Goal: Check status: Check status

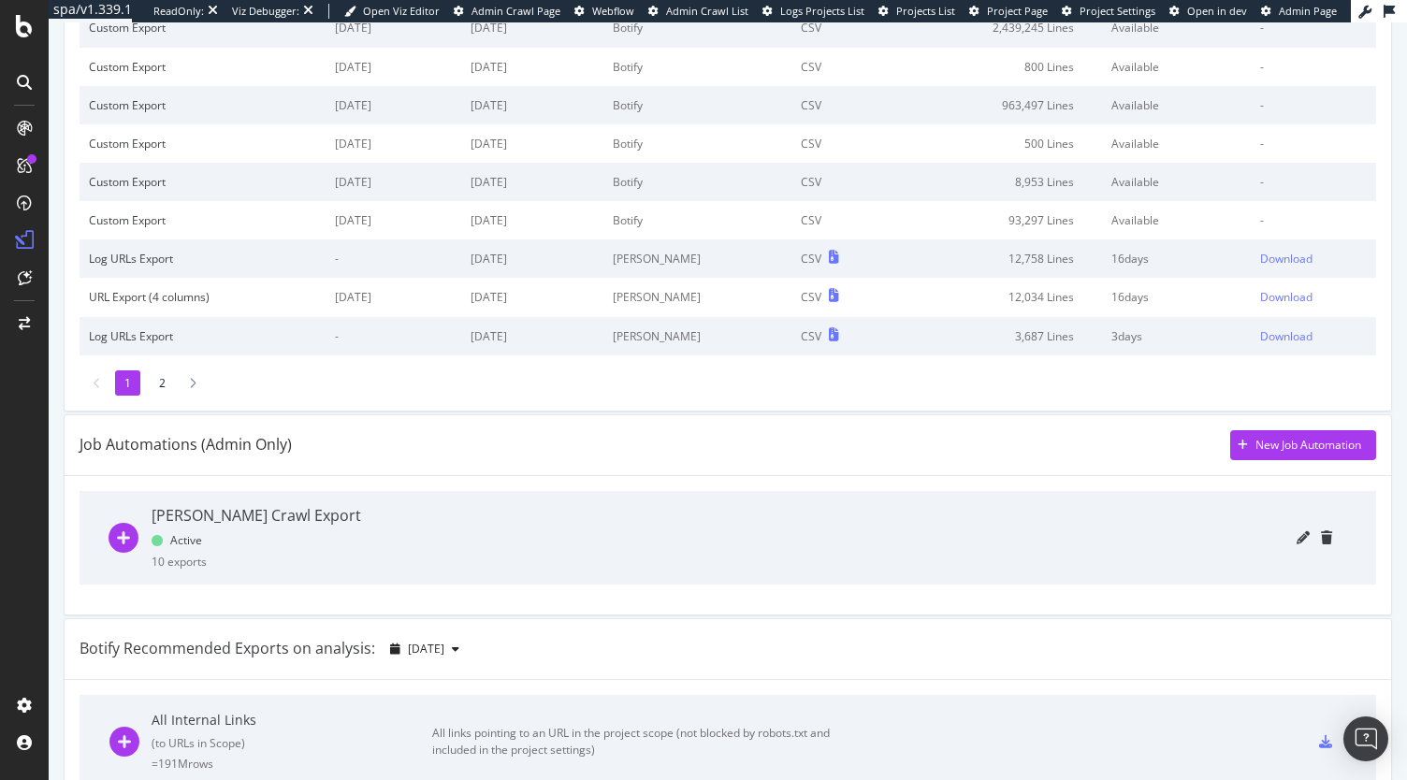
scroll to position [241, 0]
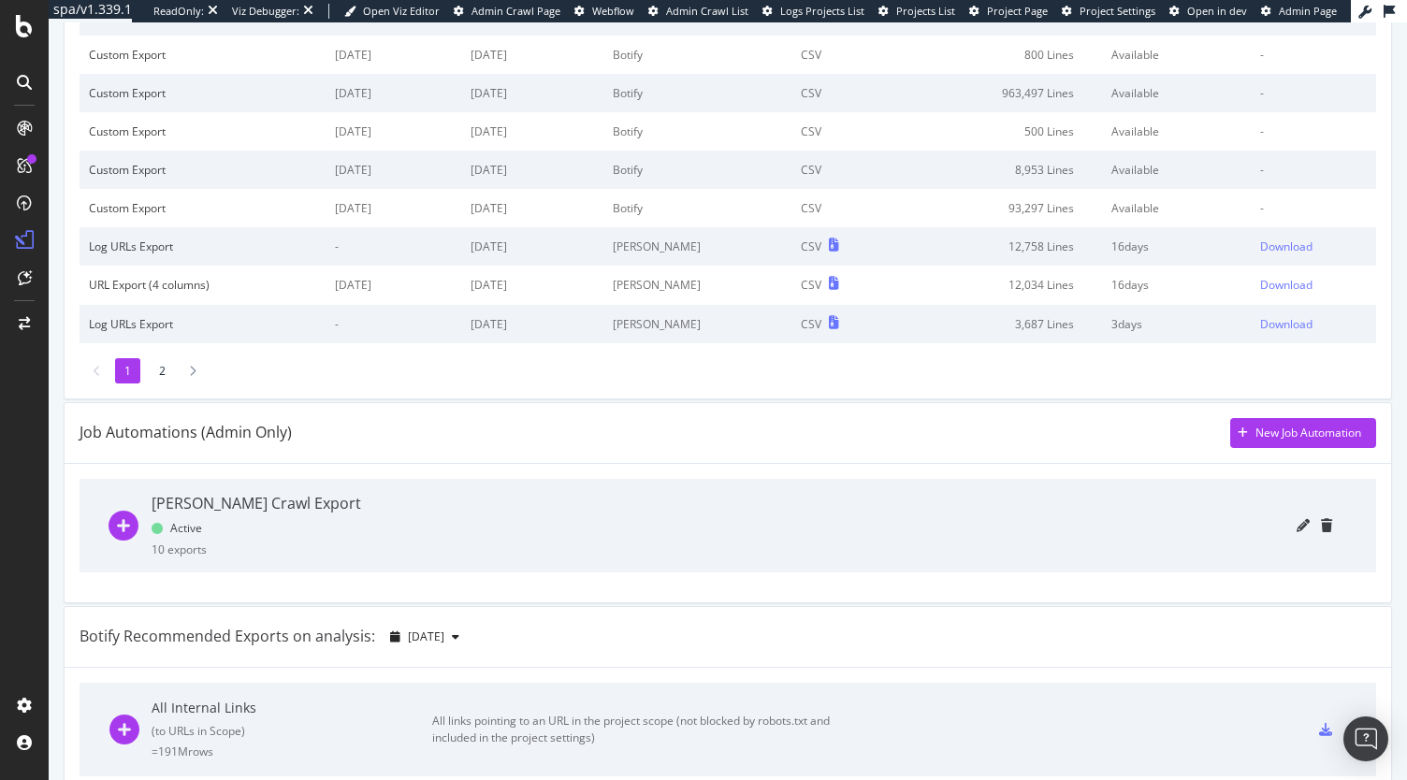
click at [120, 529] on icon "plus-circle" at bounding box center [124, 526] width 30 height 30
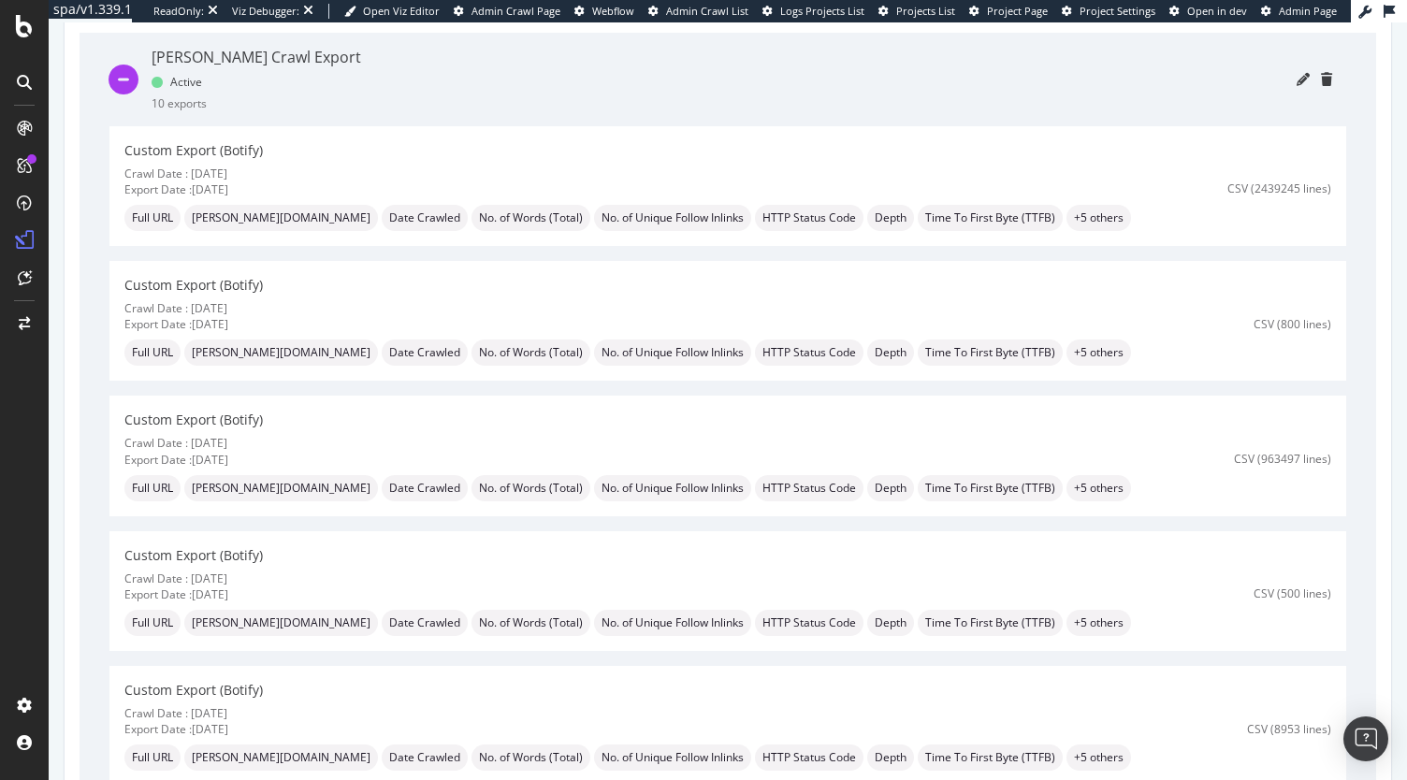
scroll to position [538, 0]
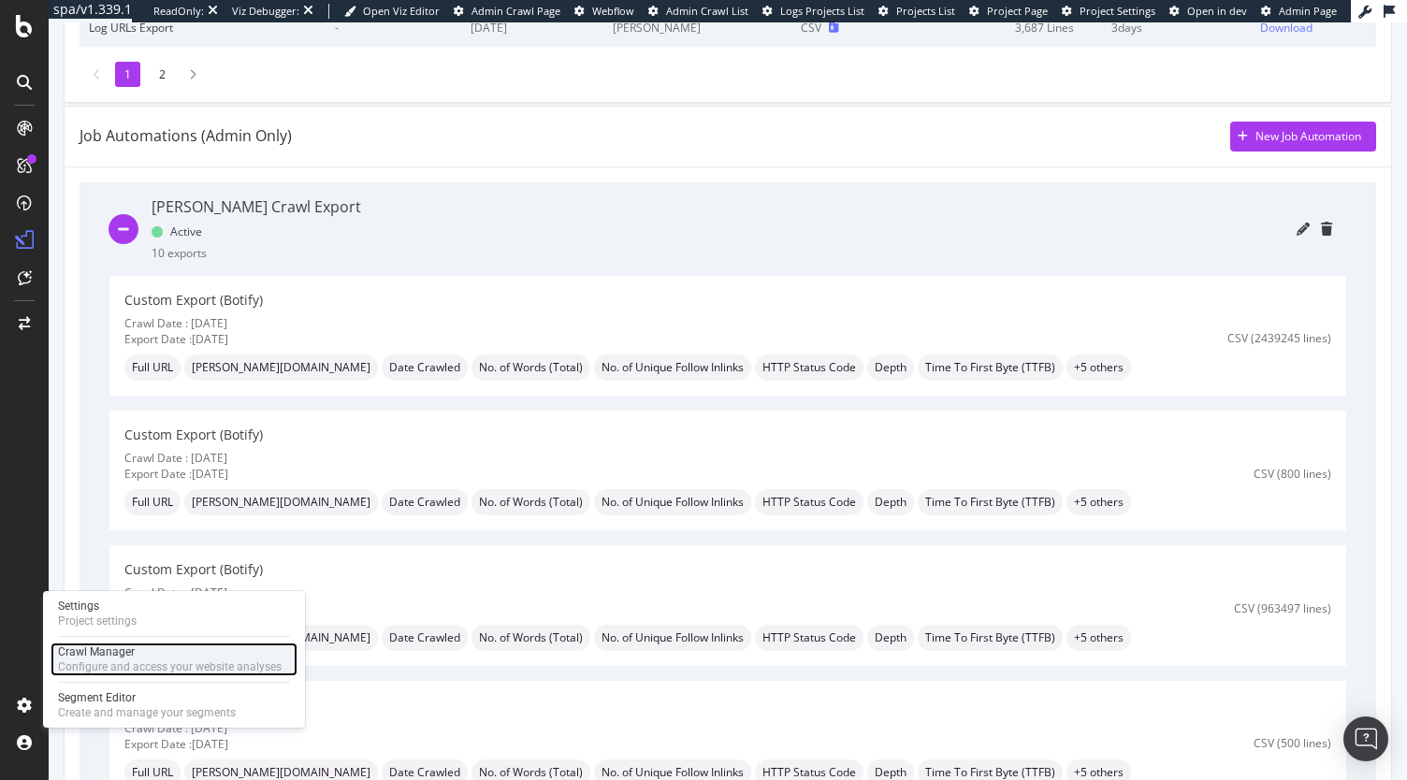
click at [101, 655] on div "Crawl Manager" at bounding box center [170, 652] width 224 height 15
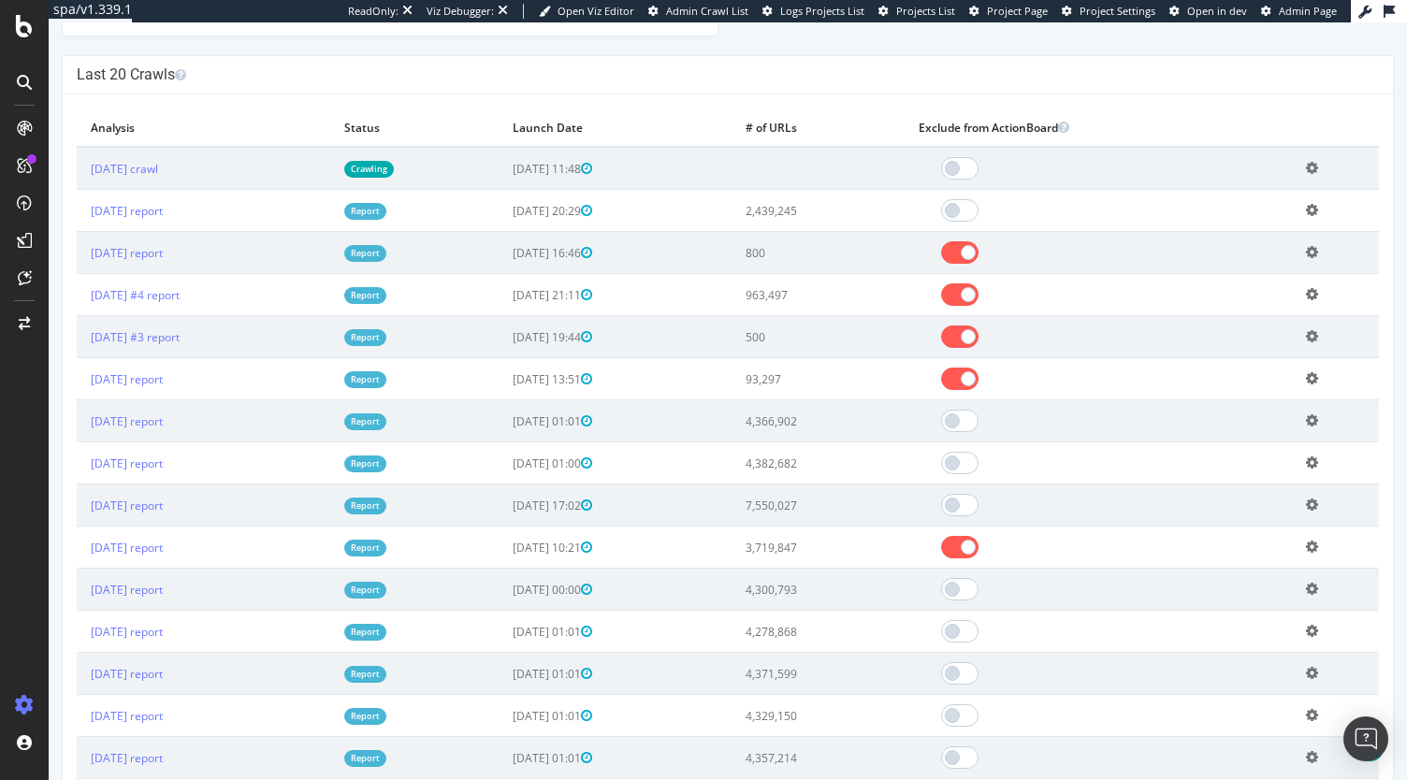
scroll to position [684, 0]
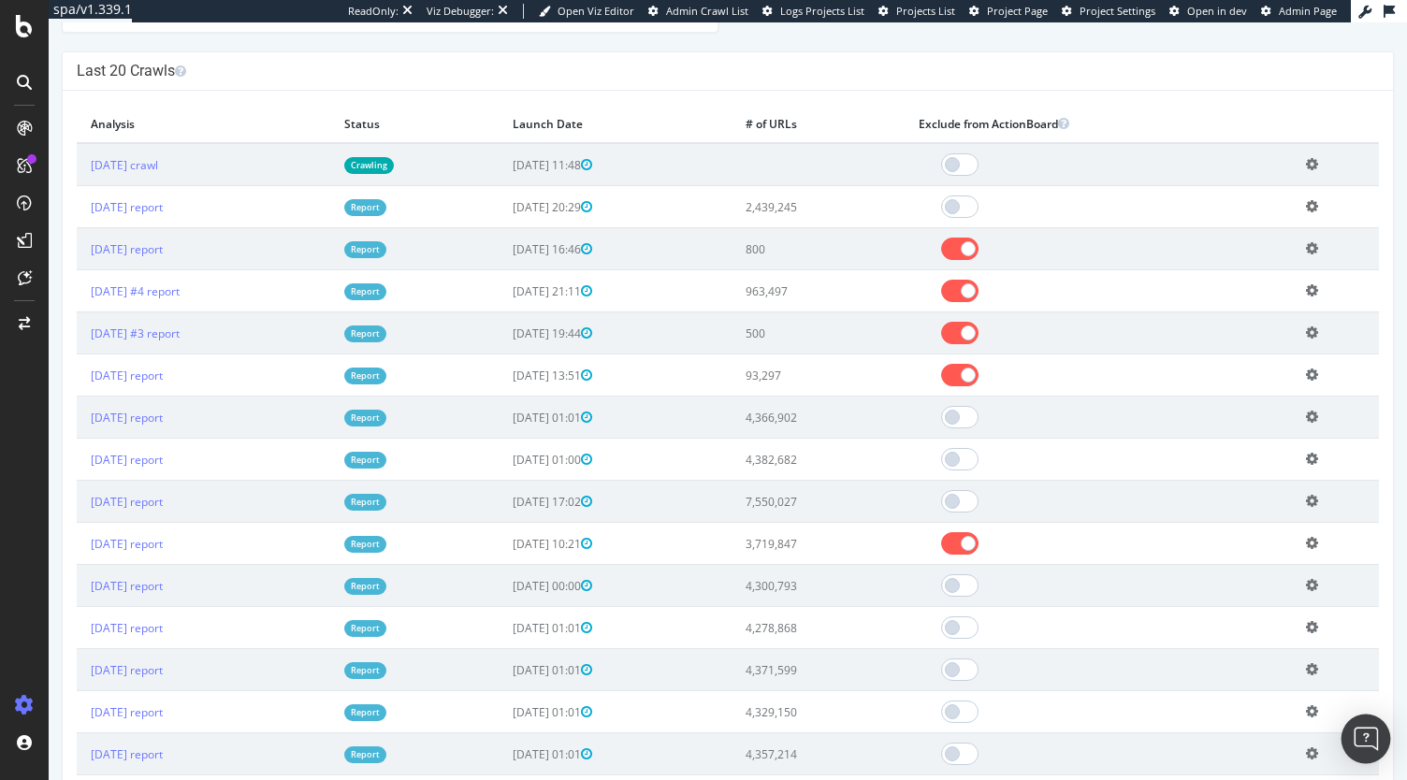
click at [1381, 736] on div "Open Intercom Messenger" at bounding box center [1367, 740] width 50 height 50
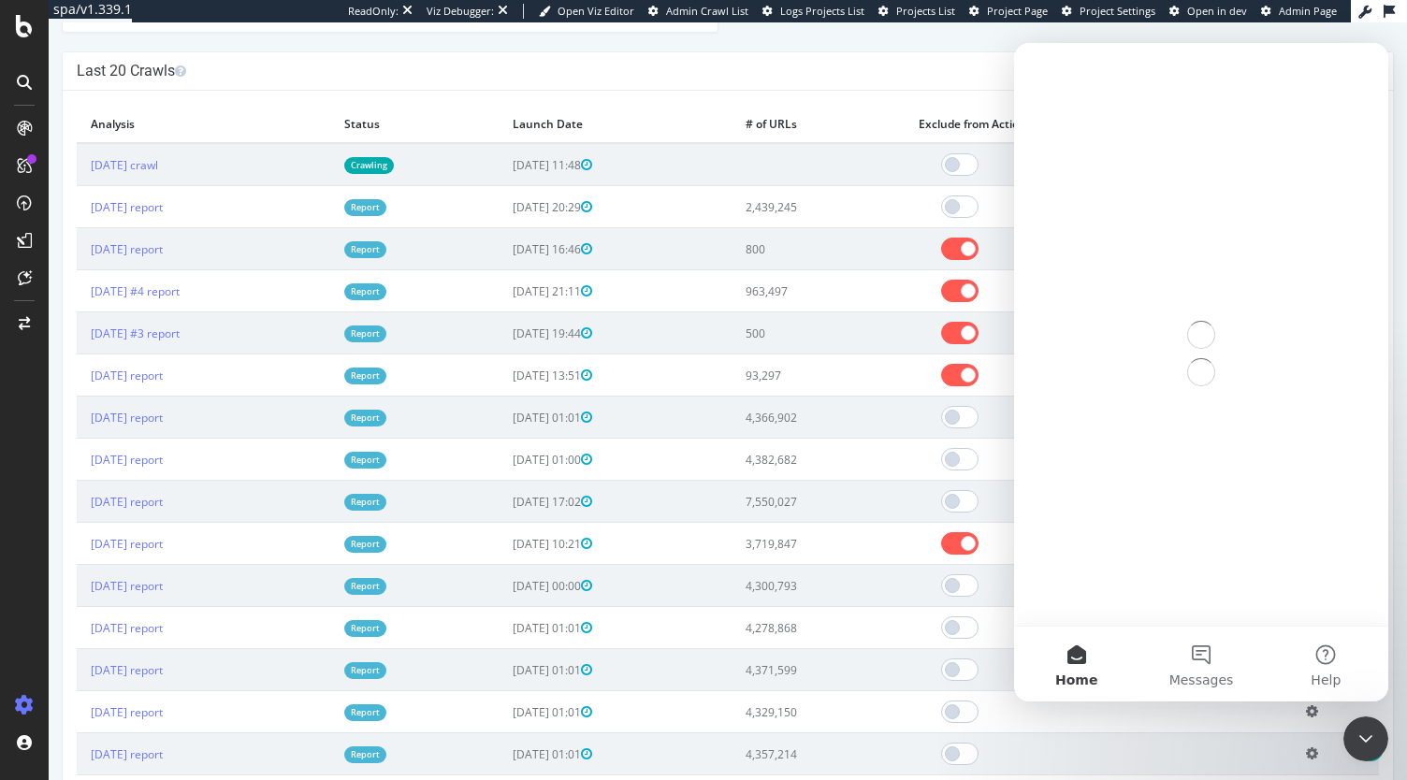
scroll to position [0, 0]
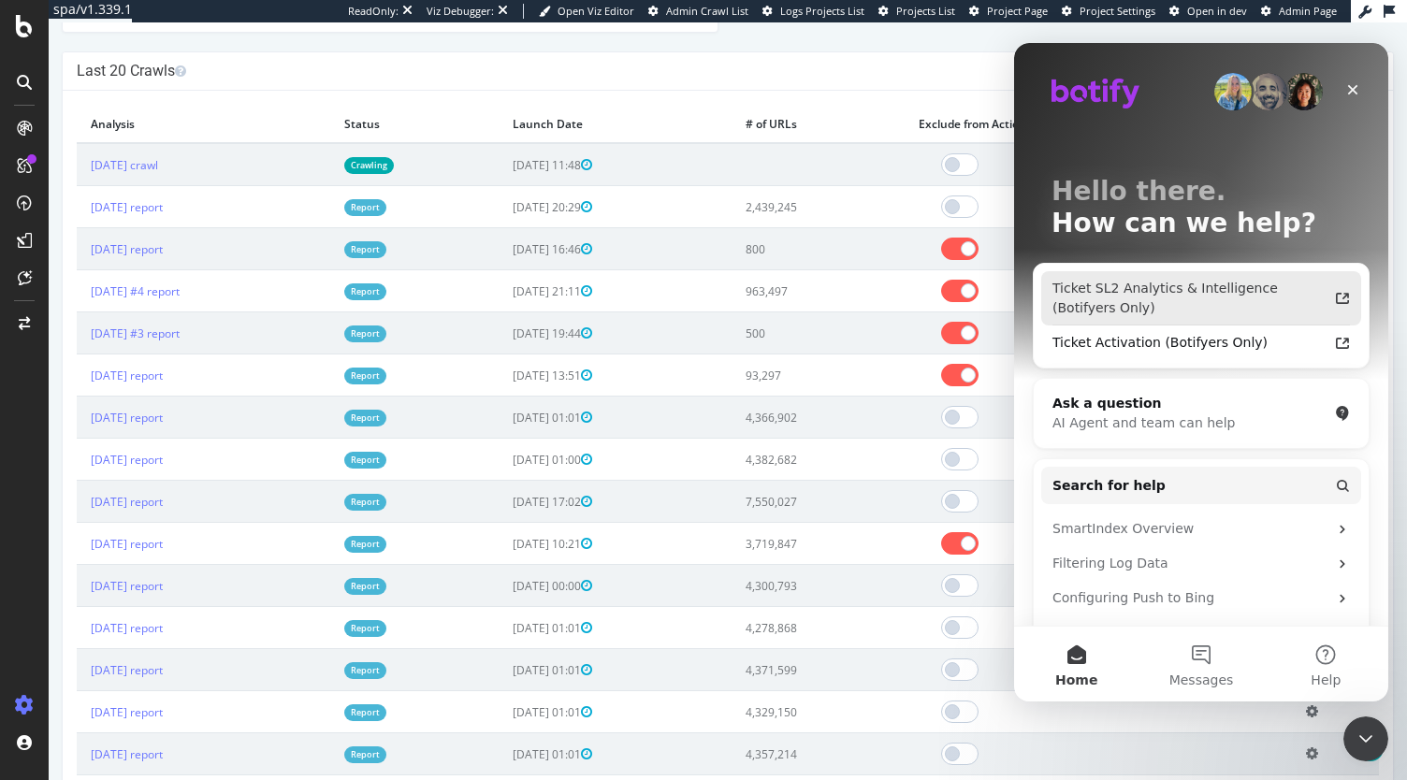
click at [1241, 292] on div "Ticket SL2 Analytics & Intelligence (Botifyers Only)" at bounding box center [1190, 298] width 275 height 39
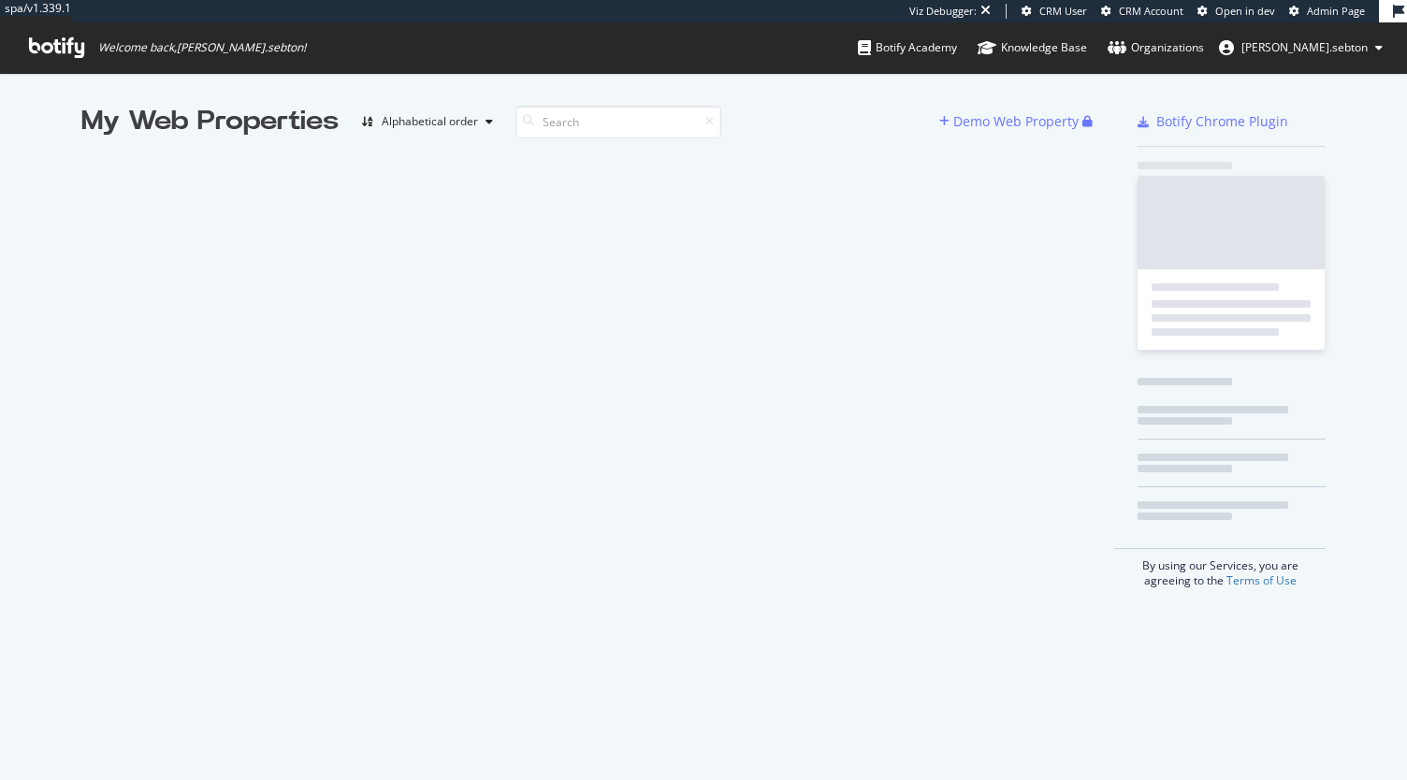
scroll to position [765, 1378]
